Goal: Information Seeking & Learning: Learn about a topic

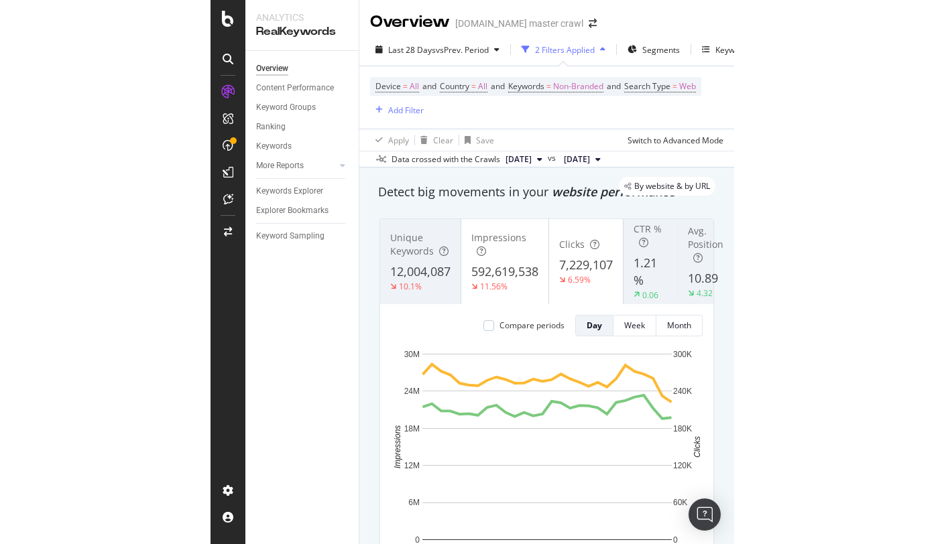
scroll to position [101, 0]
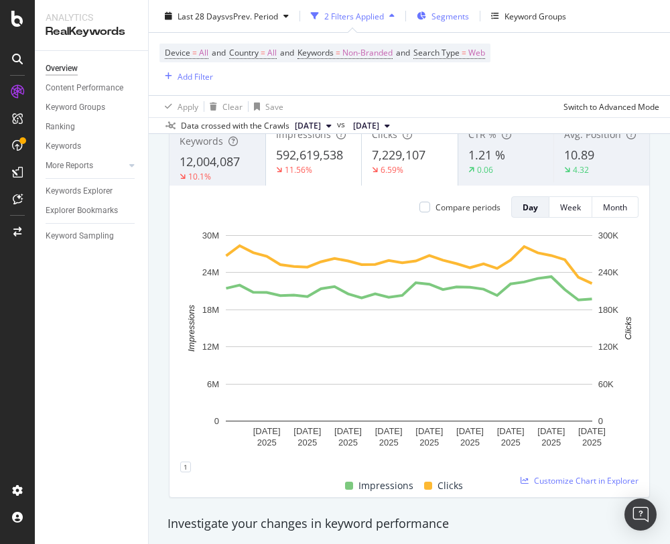
click at [449, 19] on span "Segments" at bounding box center [451, 15] width 38 height 11
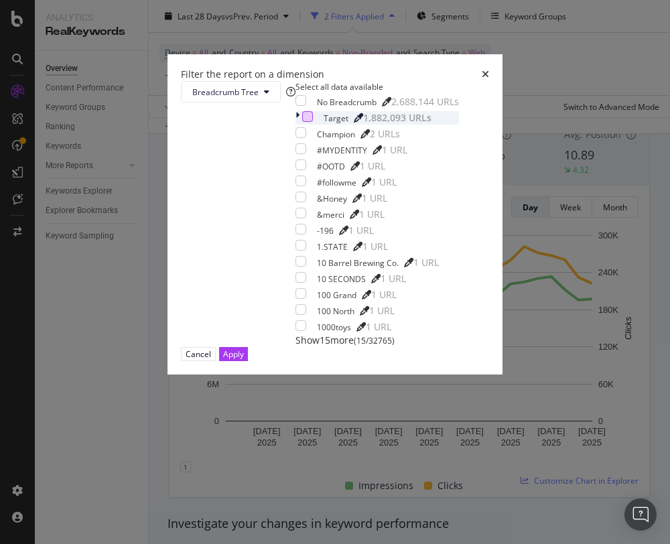
click at [302, 122] on div "modal" at bounding box center [307, 116] width 11 height 11
click at [296, 125] on icon "modal" at bounding box center [298, 117] width 4 height 13
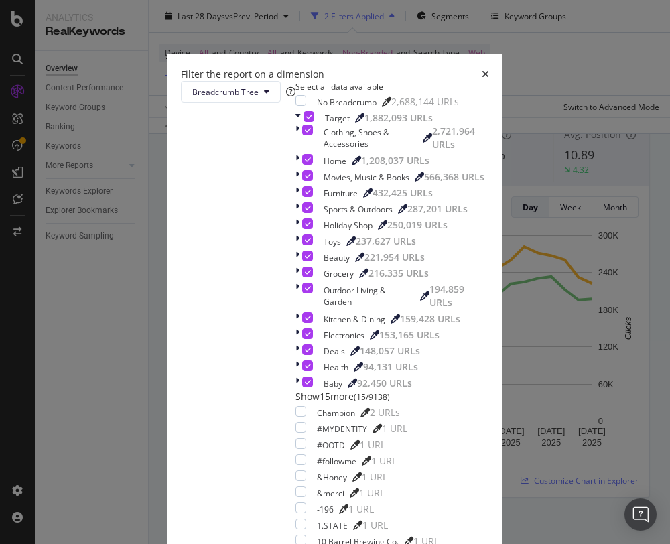
click at [523, 126] on div "Filter the report on a dimension Breadcrumb Tree Select all data available No B…" at bounding box center [335, 272] width 670 height 544
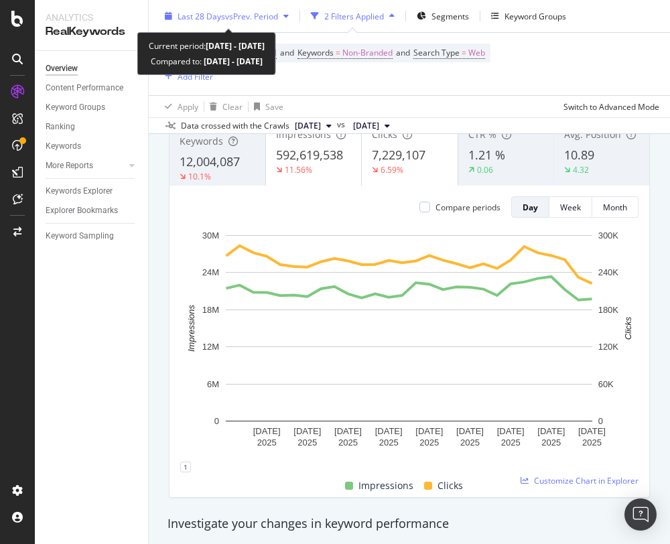
click at [273, 14] on span "vs Prev. Period" at bounding box center [251, 15] width 53 height 11
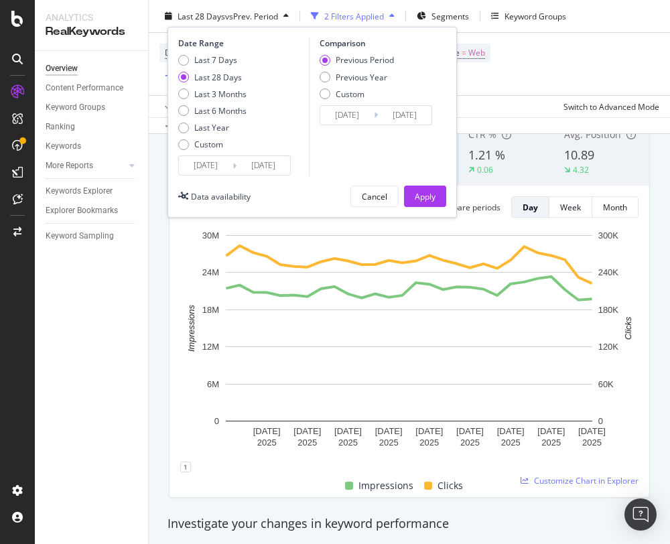
click at [523, 193] on div "Compare periods Day Week Month 16 Sep. 2025 19 Sep. 2025 22 Sep. 2025 25 Sep. 2…" at bounding box center [410, 342] width 480 height 312
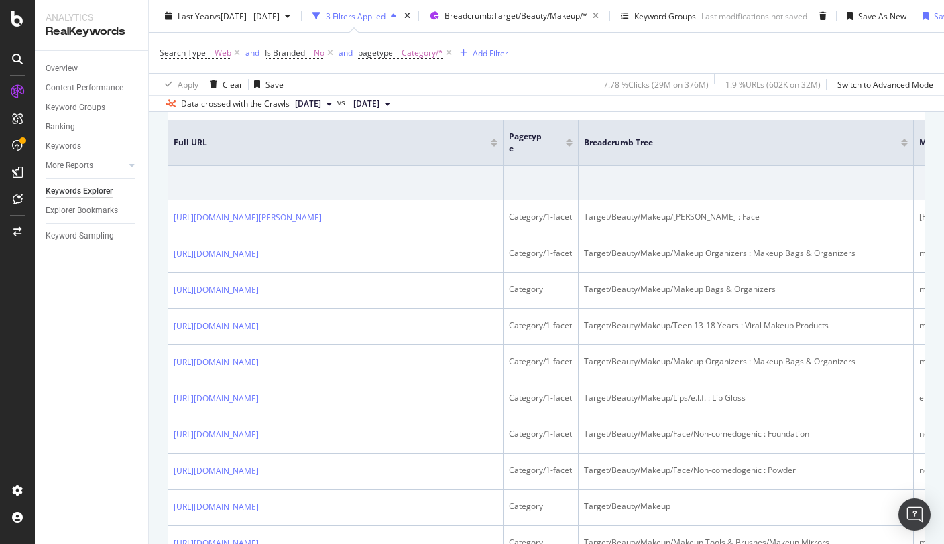
click at [375, 130] on th "Full URL" at bounding box center [335, 143] width 335 height 46
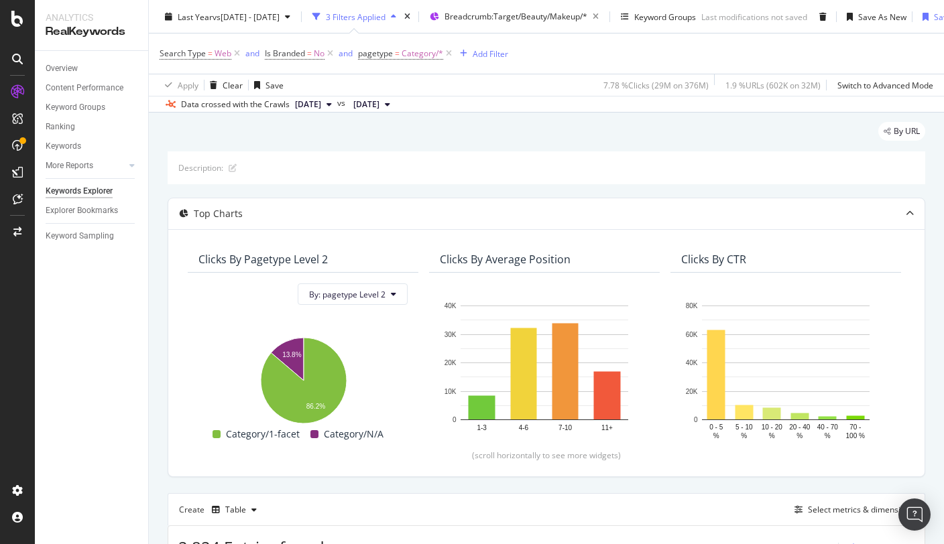
scroll to position [34, 0]
click at [447, 55] on icon at bounding box center [448, 52] width 11 height 13
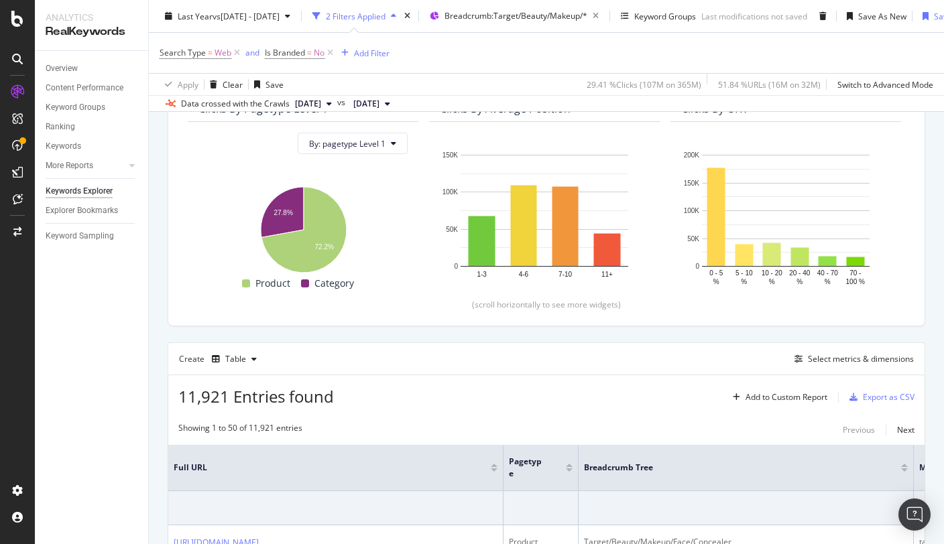
scroll to position [162, 0]
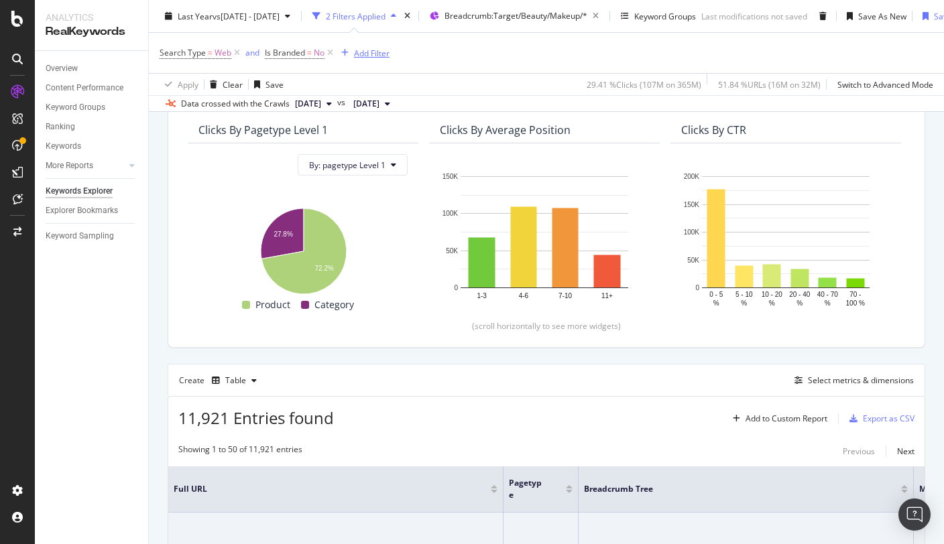
click at [364, 54] on div "Add Filter" at bounding box center [372, 52] width 36 height 11
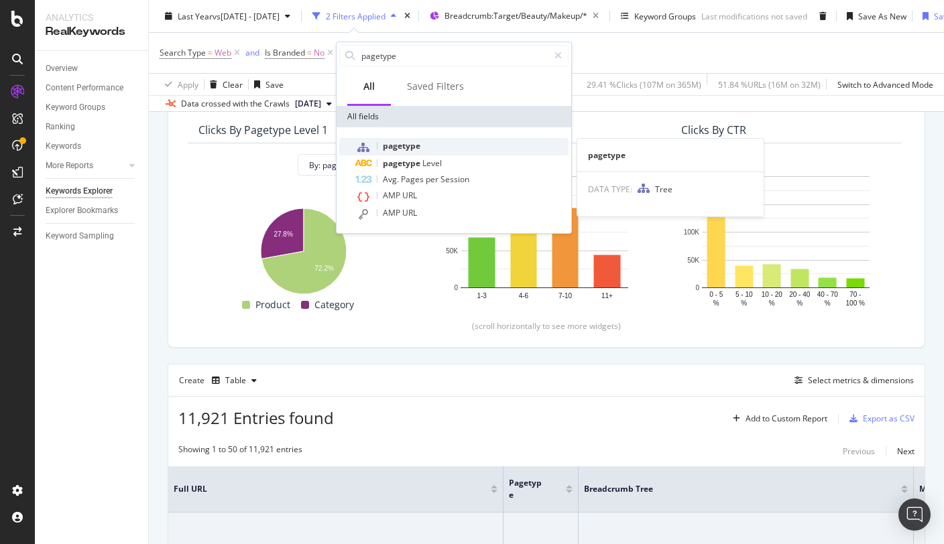
click at [406, 140] on div "pagetype" at bounding box center [461, 146] width 213 height 17
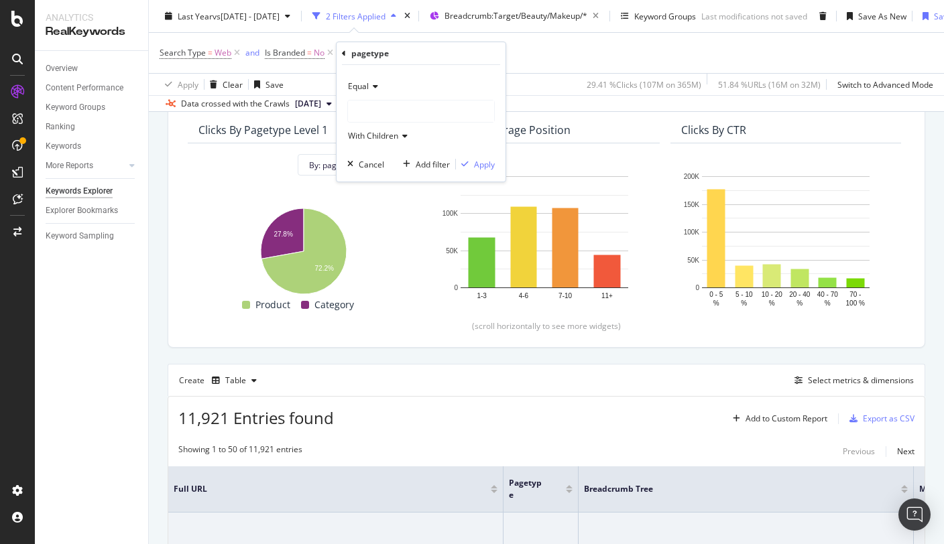
click at [368, 80] on span "Equal" at bounding box center [358, 85] width 21 height 11
click at [393, 174] on div "Equal Equal Not Equal With Children Cancel Add filter Apply" at bounding box center [420, 123] width 169 height 117
click at [381, 131] on span "With Children" at bounding box center [373, 135] width 50 height 11
click at [375, 101] on div at bounding box center [421, 111] width 146 height 21
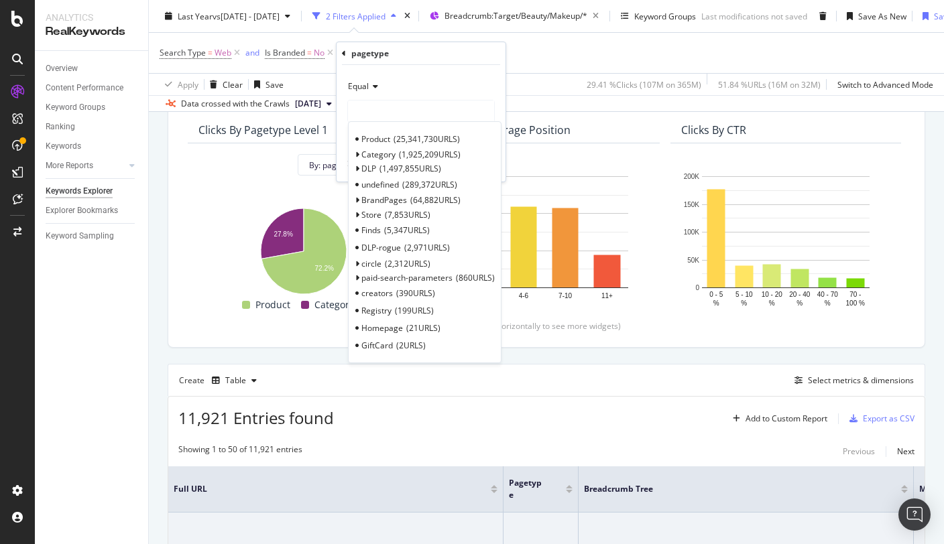
click at [395, 71] on div "Equal Product 25,341,730 URLS Category 1,925,209 URLS Select DLP 1,497,855 URLS…" at bounding box center [420, 123] width 169 height 117
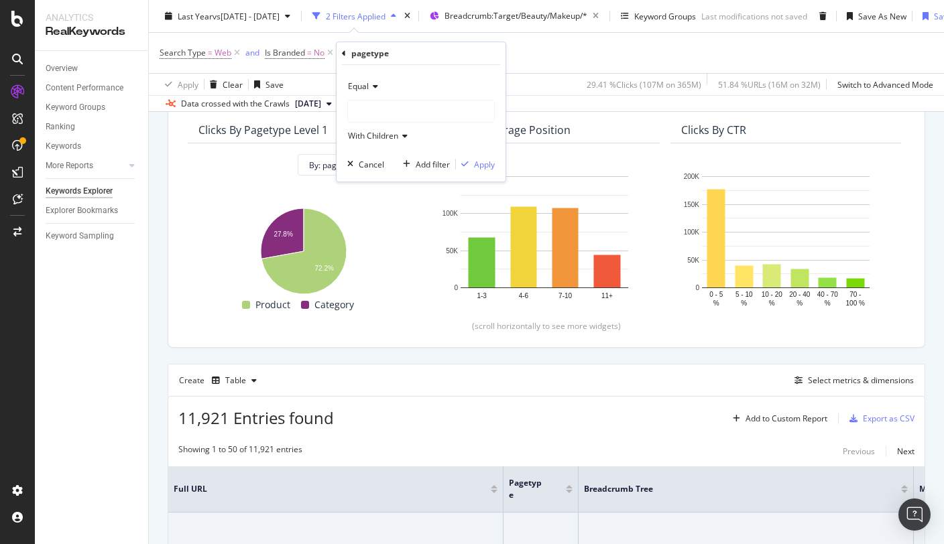
click at [372, 83] on icon at bounding box center [373, 86] width 9 height 8
click at [374, 134] on span "Not Equal" at bounding box center [372, 131] width 36 height 11
click at [378, 112] on div at bounding box center [421, 111] width 146 height 21
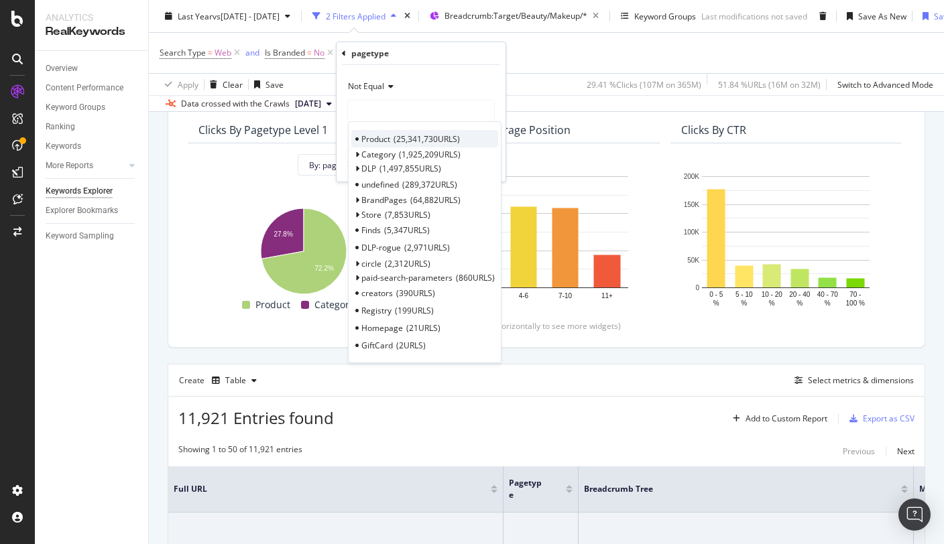
click at [382, 132] on div "Product 25,341,730 URLS" at bounding box center [424, 138] width 147 height 17
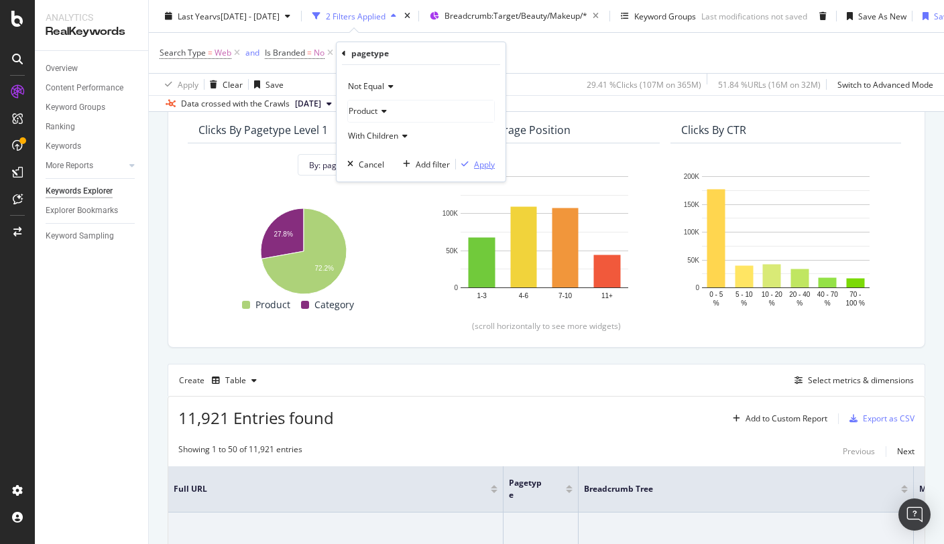
click at [483, 165] on div "Apply" at bounding box center [484, 164] width 21 height 11
